Goal: Task Accomplishment & Management: Manage account settings

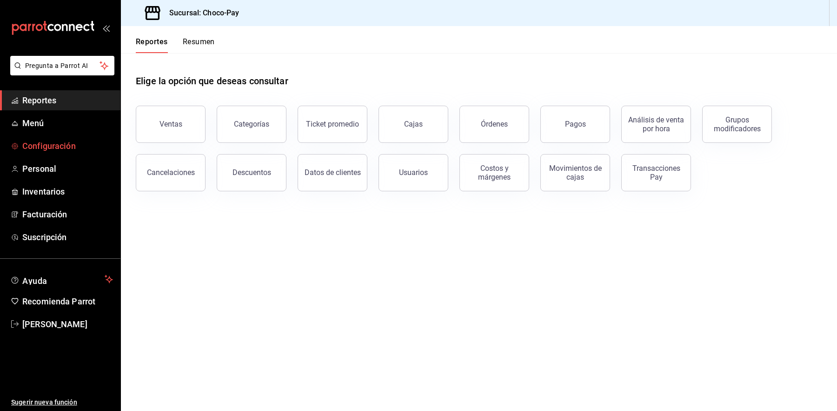
click at [64, 142] on span "Configuración" at bounding box center [67, 146] width 91 height 13
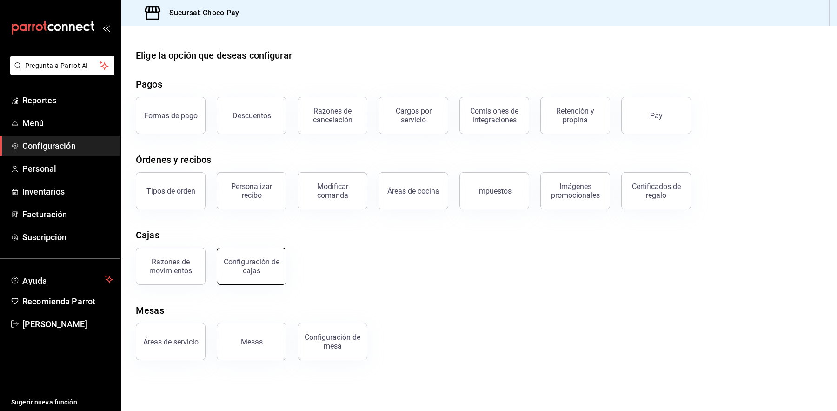
click at [260, 261] on div "Configuración de cajas" at bounding box center [252, 266] width 58 height 18
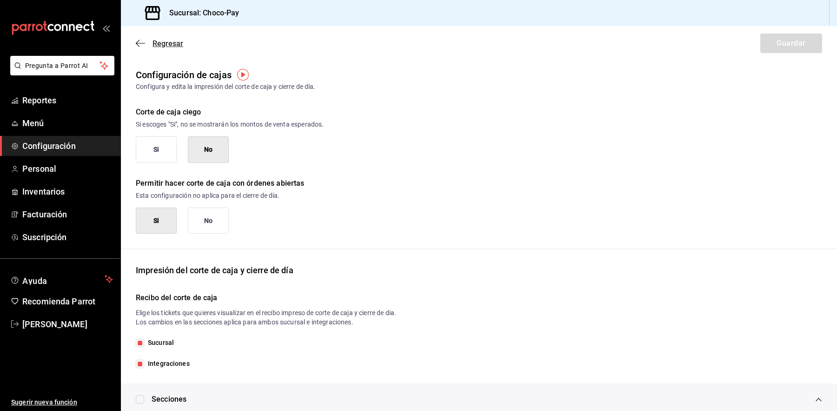
click at [140, 43] on icon "button" at bounding box center [140, 43] width 9 height 0
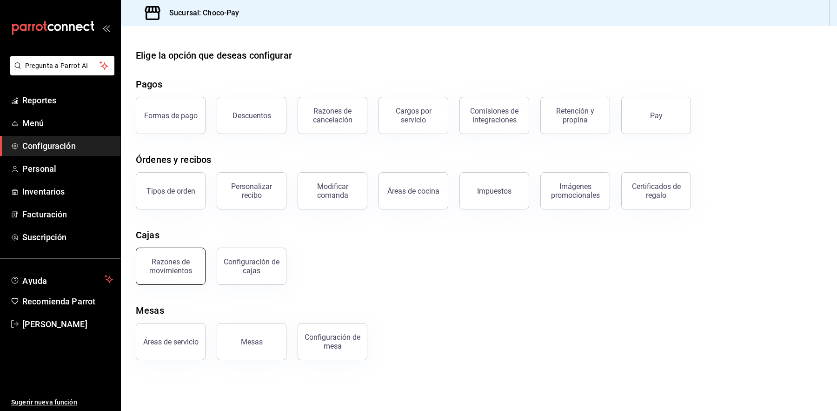
click at [159, 274] on div "Razones de movimientos" at bounding box center [171, 266] width 58 height 18
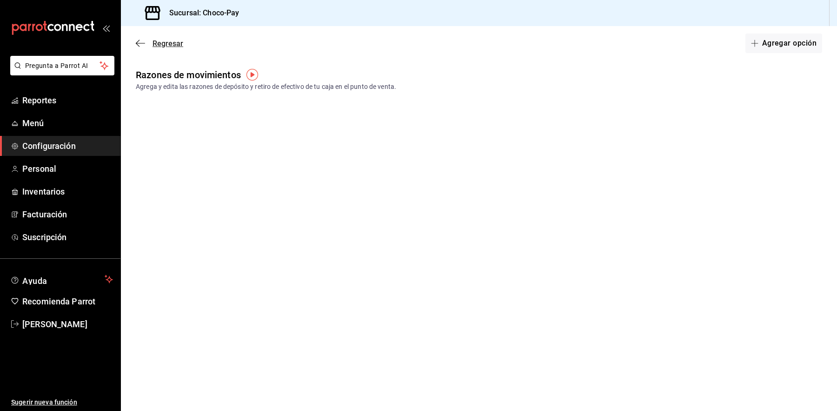
click at [149, 41] on span "Regresar" at bounding box center [159, 43] width 47 height 9
